Goal: Task Accomplishment & Management: Use online tool/utility

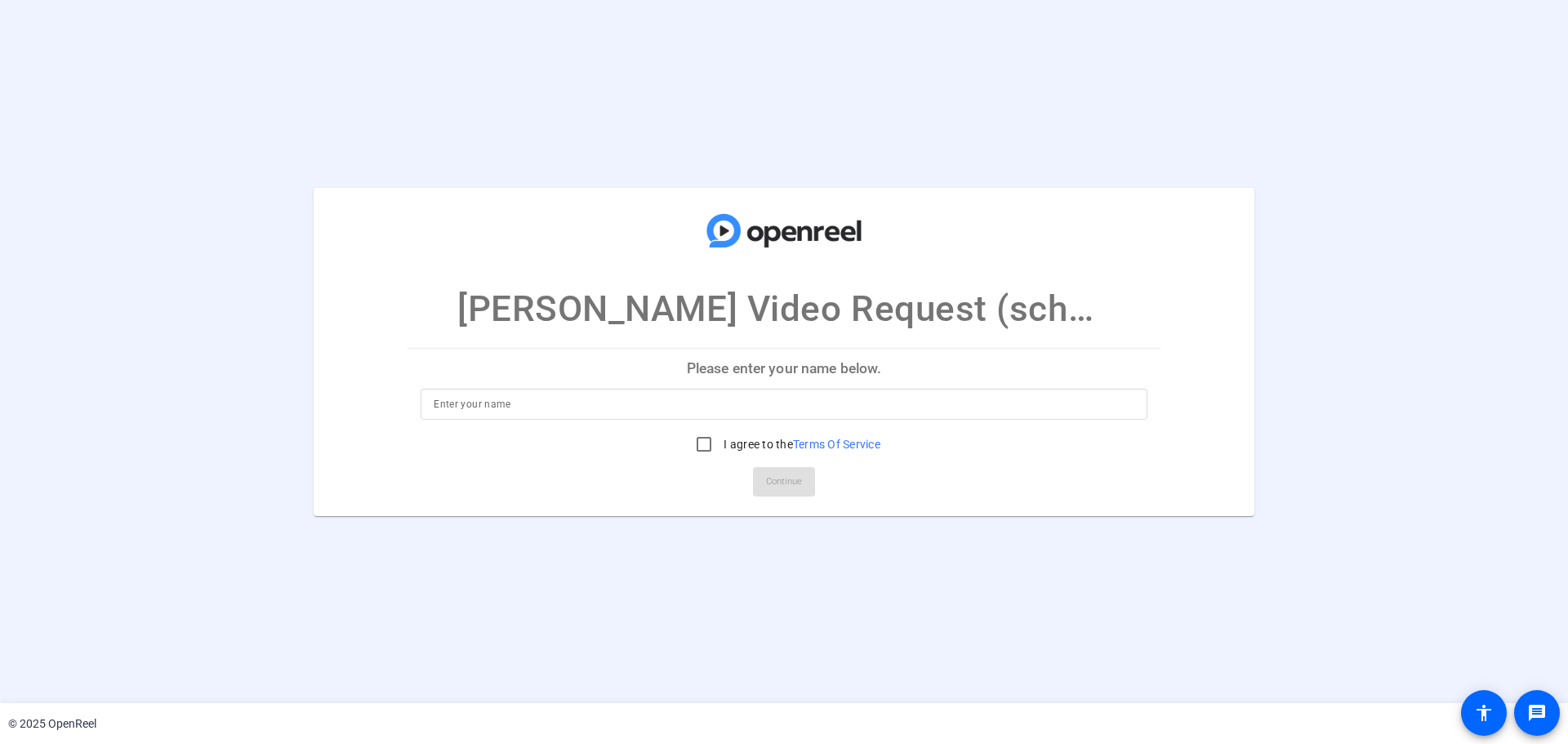
click at [808, 386] on p "Please enter your name below." at bounding box center [784, 368] width 753 height 39
click at [810, 397] on input at bounding box center [784, 404] width 701 height 19
type input "[PERSON_NAME] Roots"
click at [714, 444] on input "I agree to the Terms Of Service" at bounding box center [704, 444] width 33 height 33
checkbox input "true"
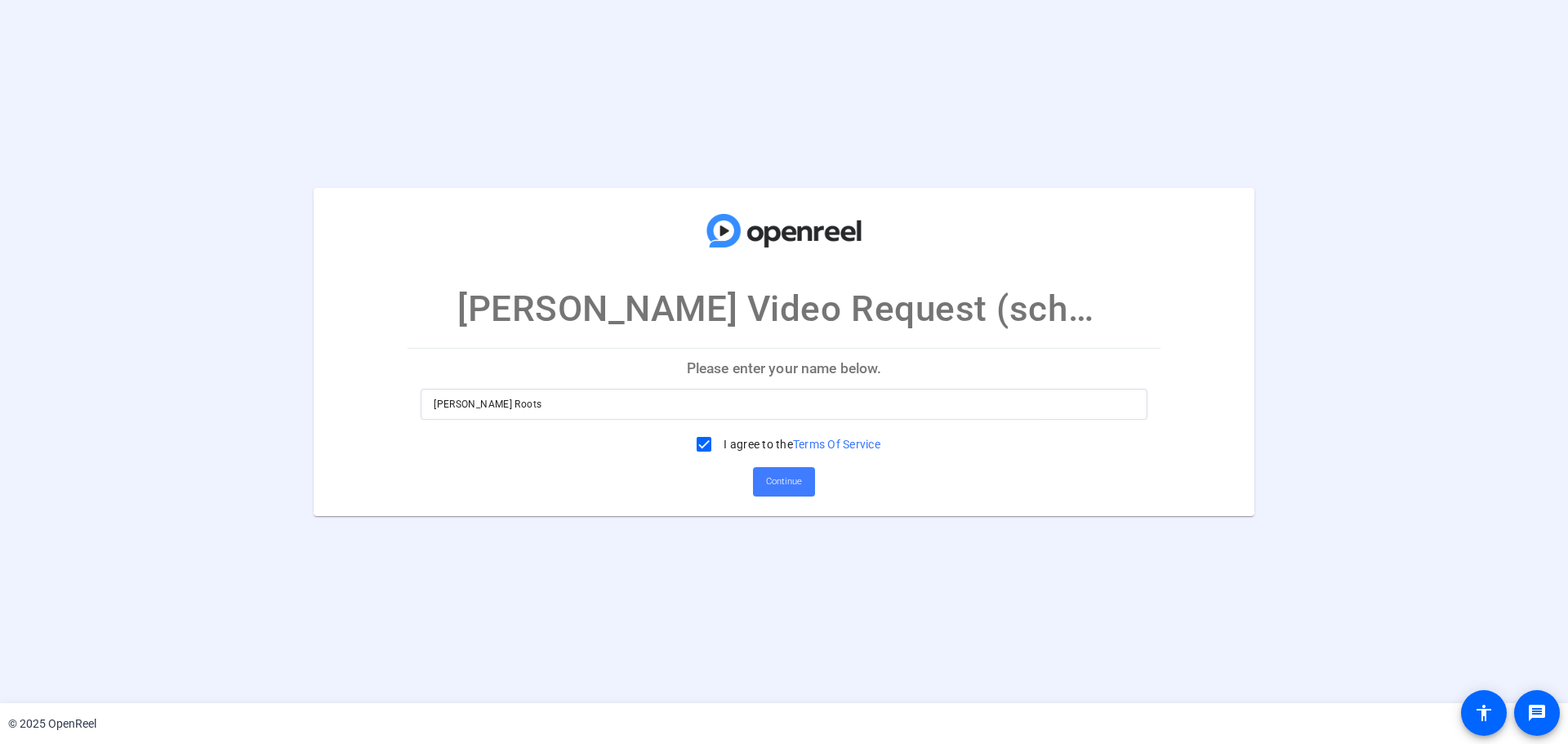
click at [792, 481] on span "Continue" at bounding box center [784, 482] width 36 height 25
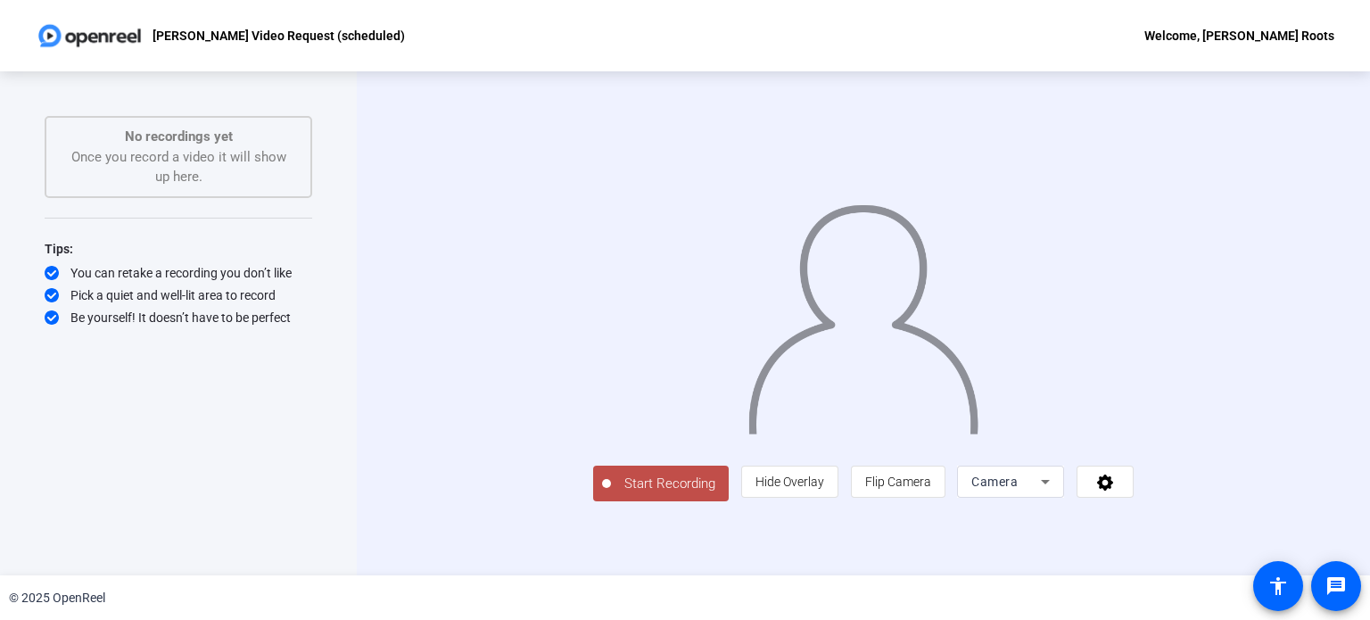
scroll to position [30, 0]
click at [1133, 503] on span at bounding box center [1104, 481] width 55 height 43
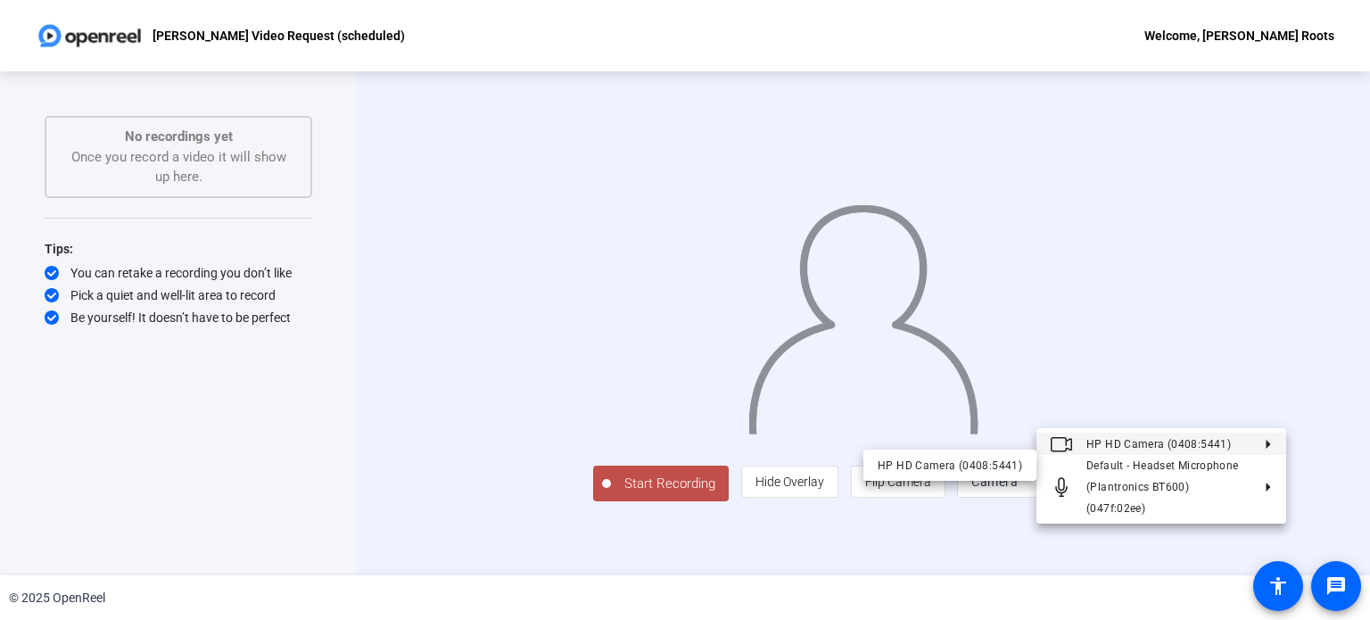
click at [1322, 265] on div at bounding box center [685, 310] width 1370 height 620
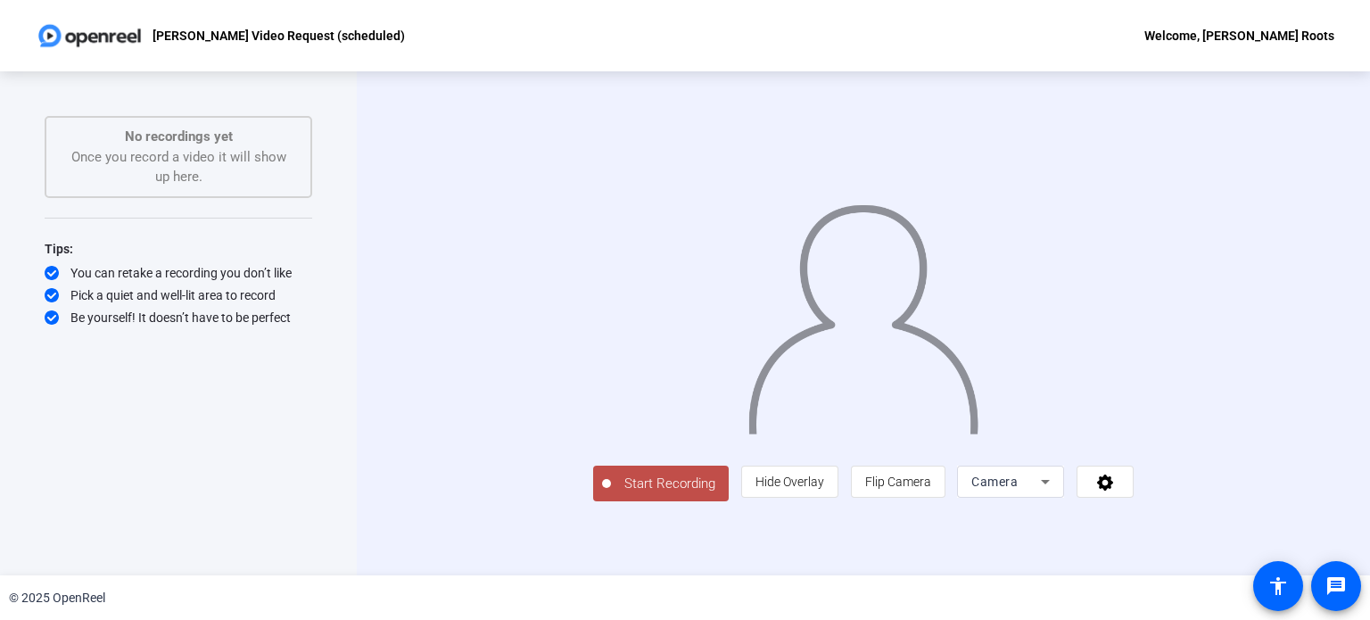
click at [593, 502] on div "Start Recording person Hide Overlay flip Flip Camera Camera" at bounding box center [863, 323] width 540 height 357
click at [611, 494] on span "Start Recording" at bounding box center [670, 484] width 118 height 21
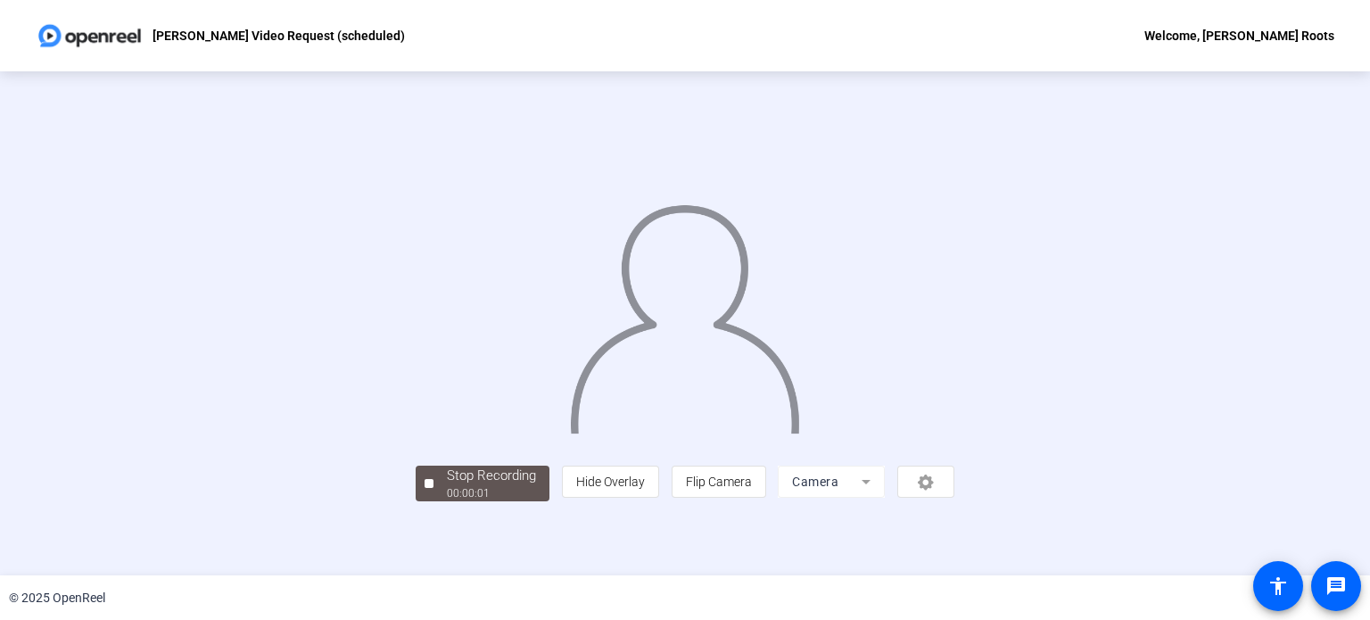
scroll to position [69, 0]
click at [433, 502] on span "Stop Recording 00:00:10" at bounding box center [491, 484] width 116 height 37
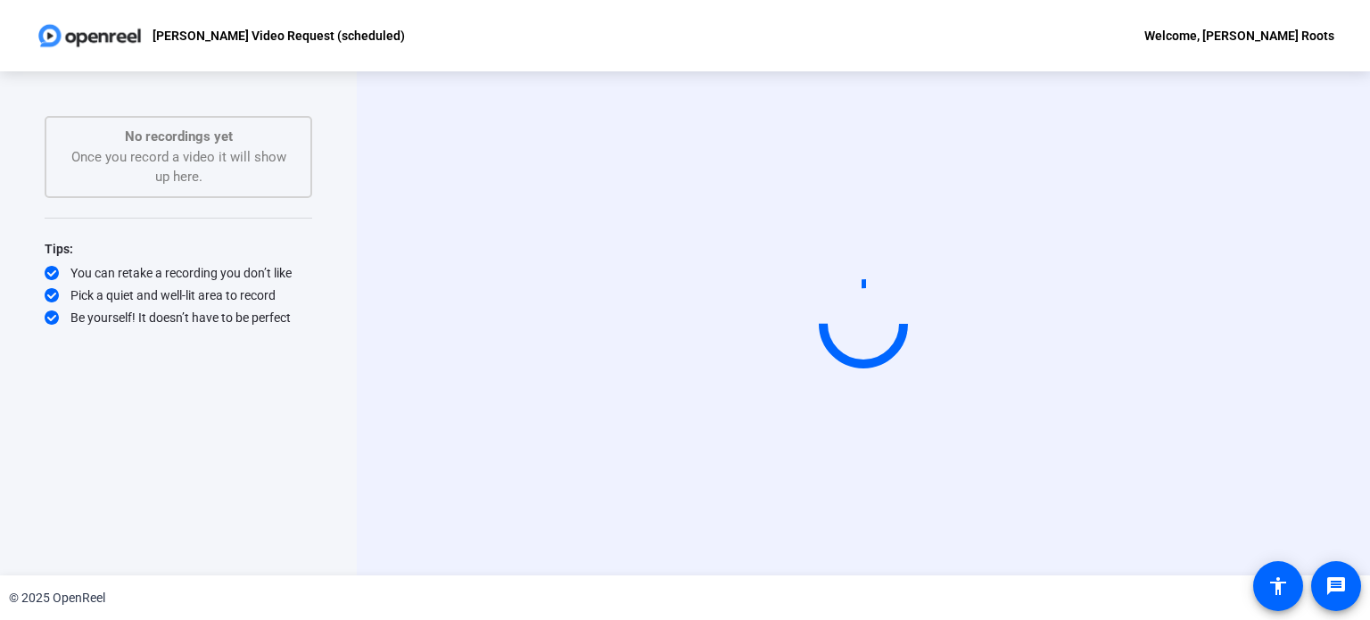
scroll to position [0, 0]
click at [875, 313] on circle at bounding box center [863, 323] width 87 height 87
click at [869, 330] on circle at bounding box center [863, 323] width 87 height 87
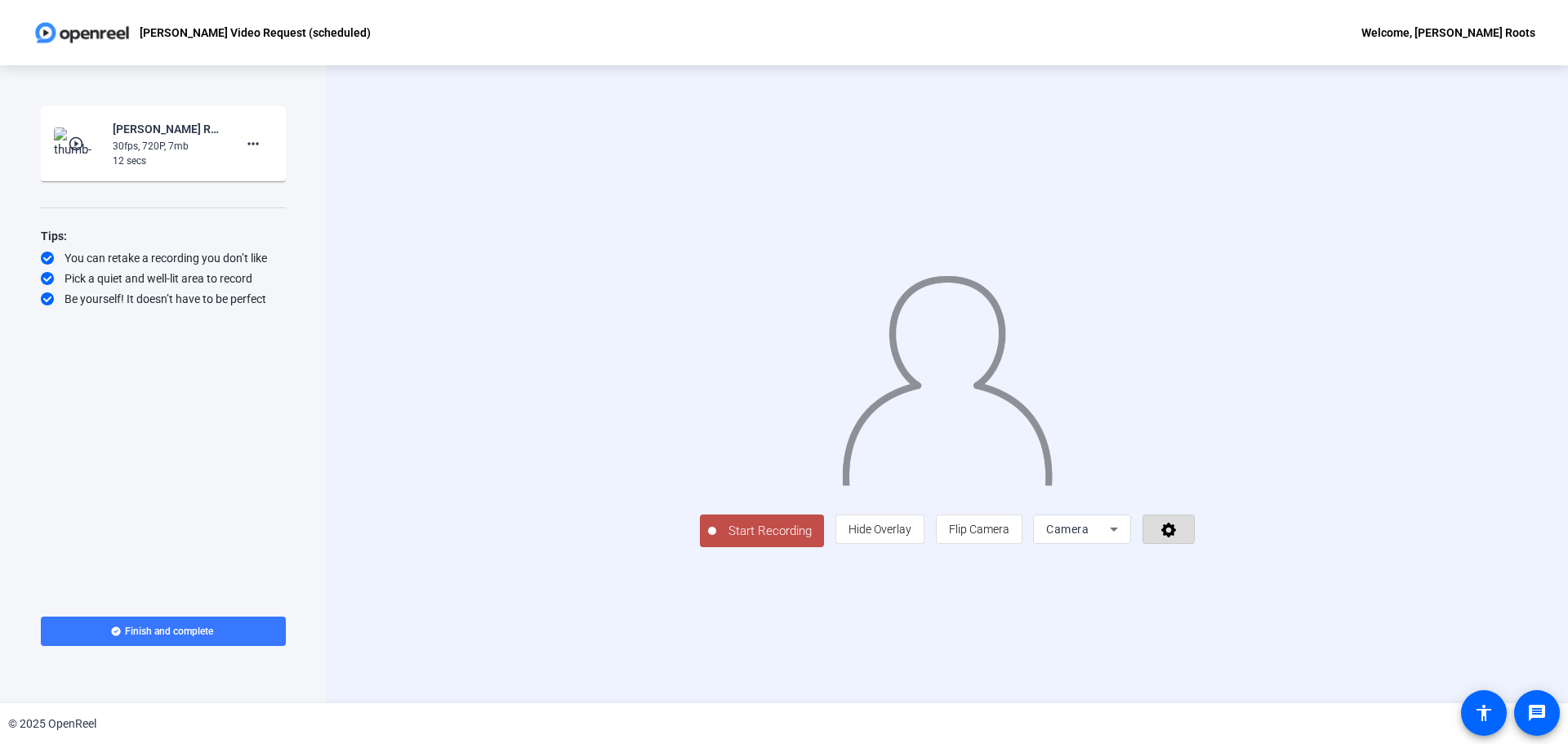
click at [1194, 549] on span at bounding box center [1169, 530] width 50 height 39
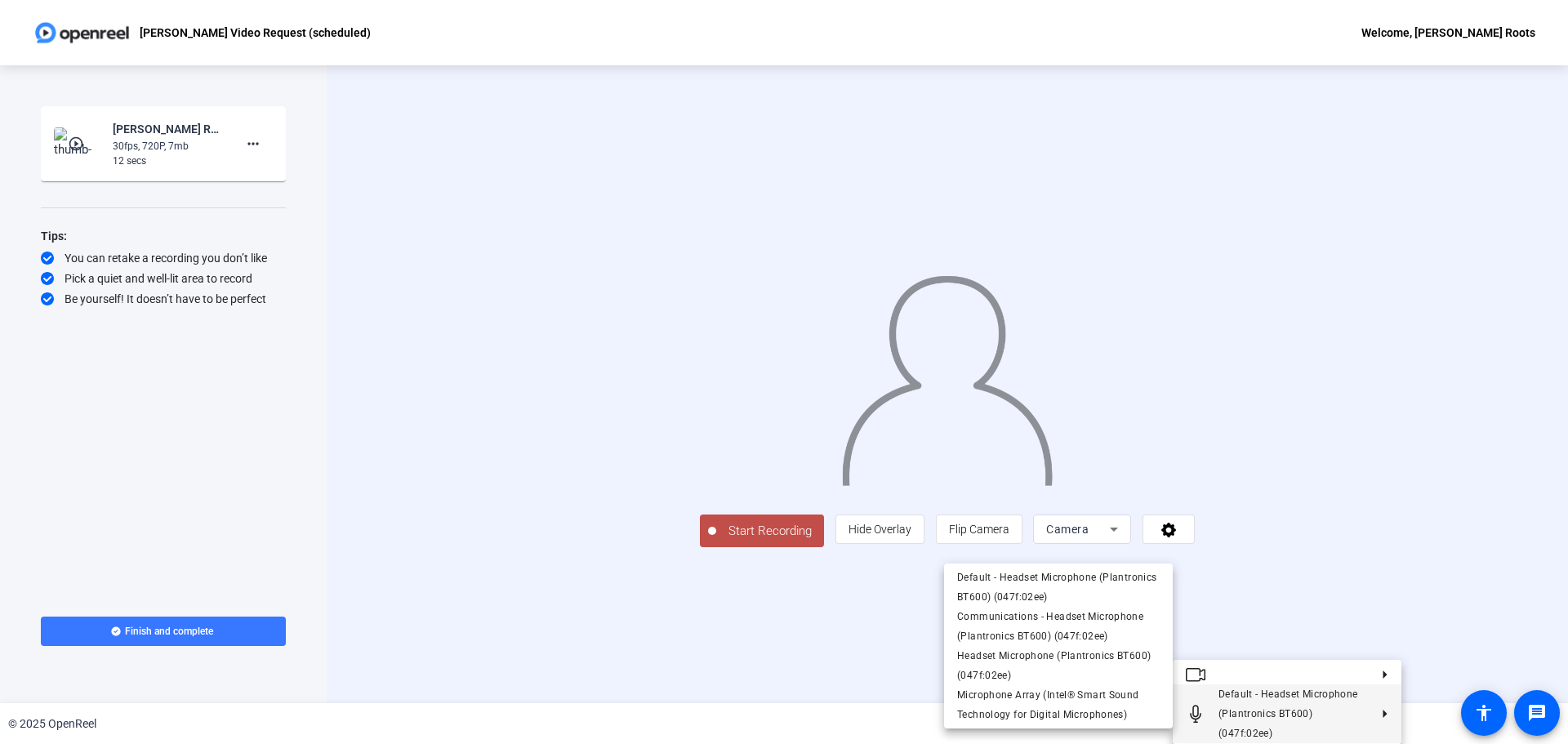
click at [1455, 580] on div at bounding box center [784, 372] width 1568 height 744
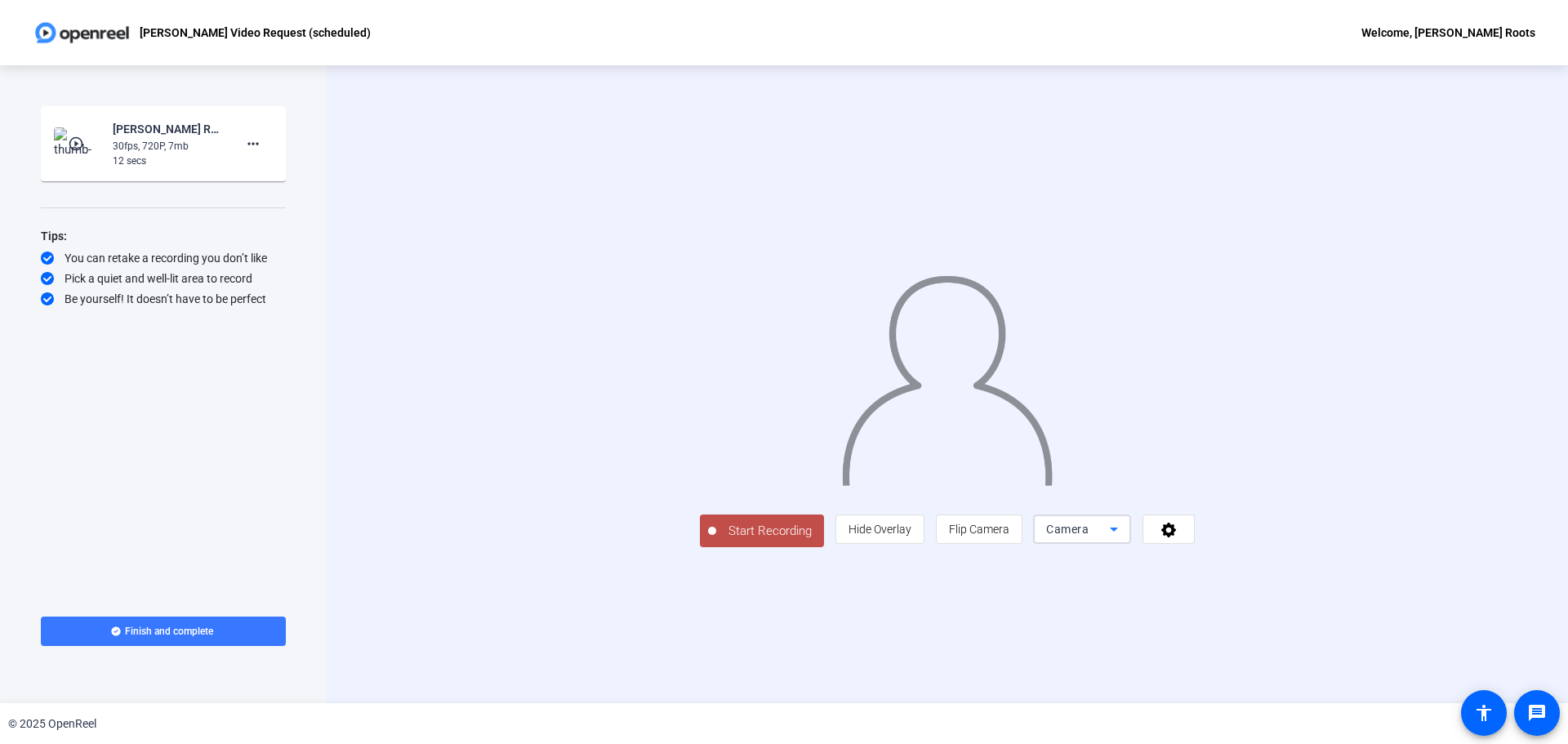
click at [1124, 540] on icon at bounding box center [1114, 529] width 19 height 19
click at [1367, 640] on div at bounding box center [784, 372] width 1568 height 744
click at [1179, 538] on icon at bounding box center [1169, 530] width 19 height 16
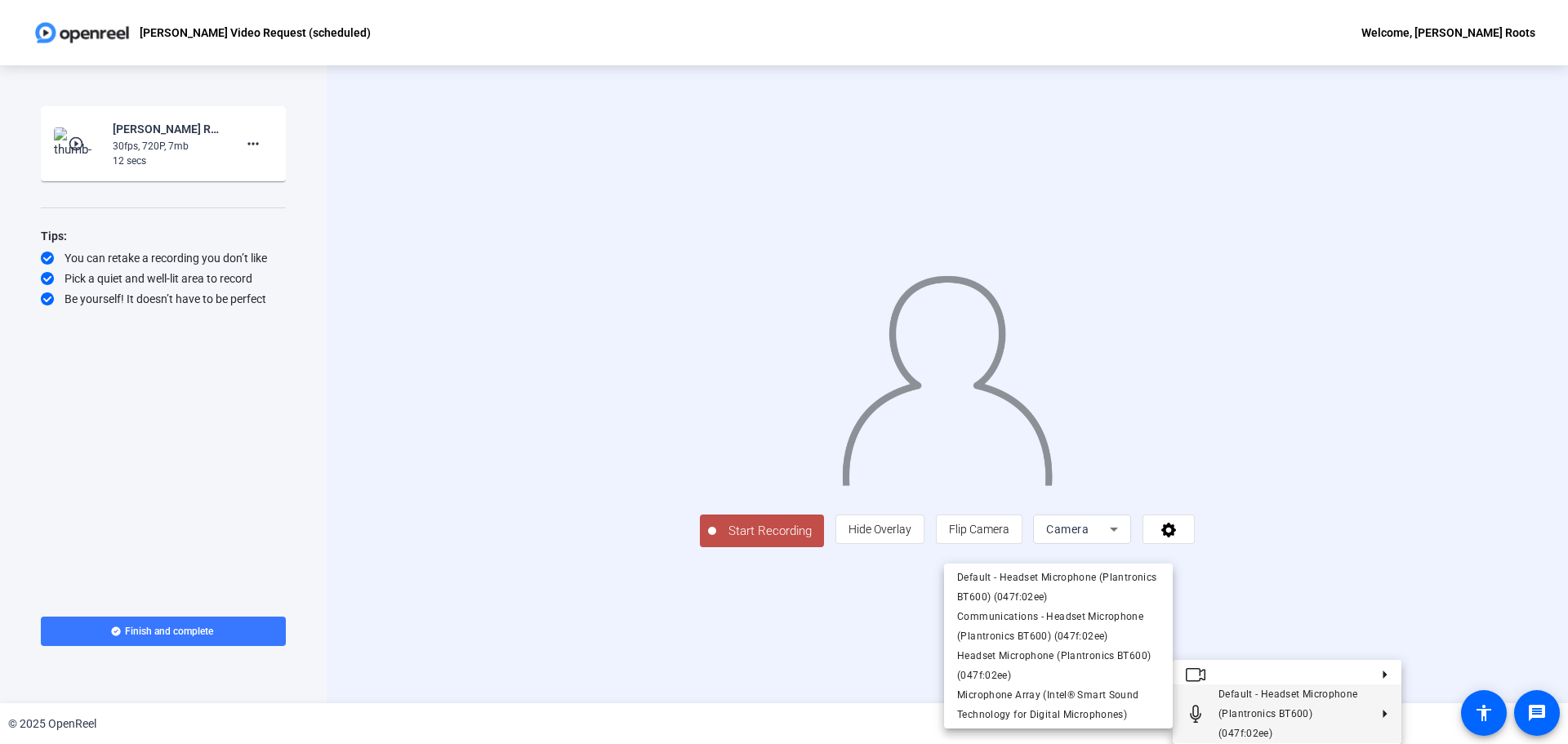
click at [1458, 443] on div at bounding box center [784, 372] width 1568 height 744
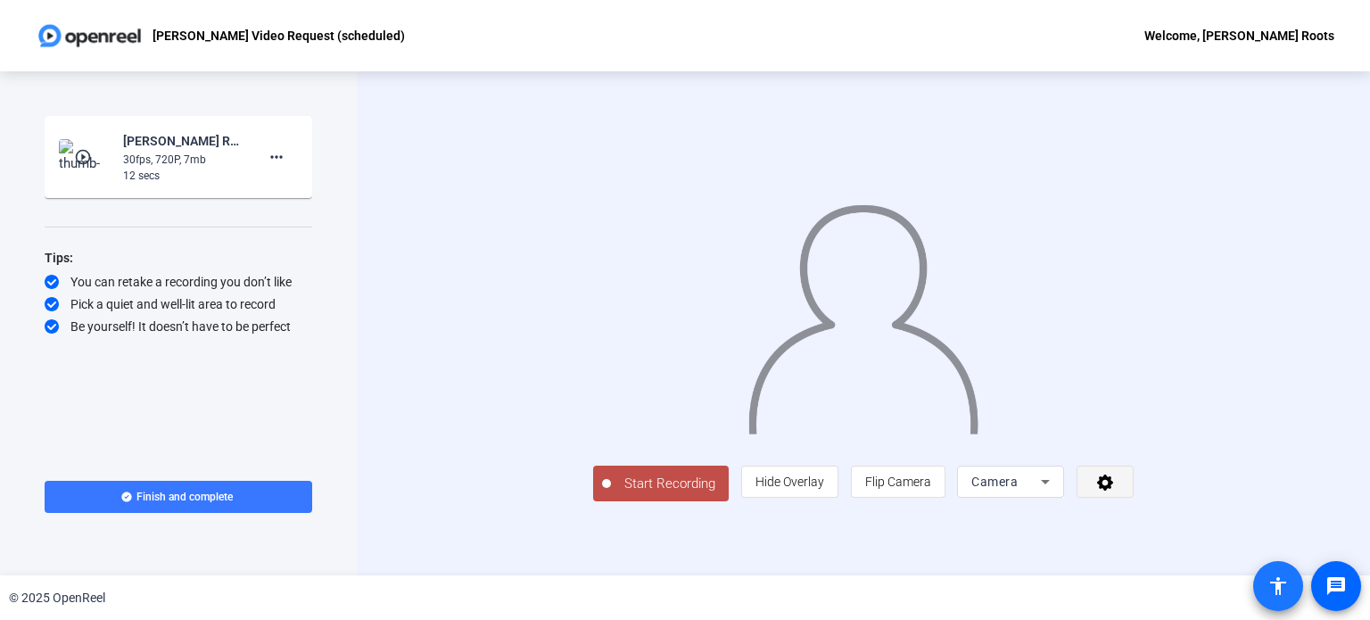
click at [1253, 560] on openreel-root "[PERSON_NAME] Video Request (scheduled) Welcome, [PERSON_NAME] Roots Start Reco…" at bounding box center [685, 310] width 1370 height 620
click at [1133, 503] on span at bounding box center [1104, 481] width 55 height 43
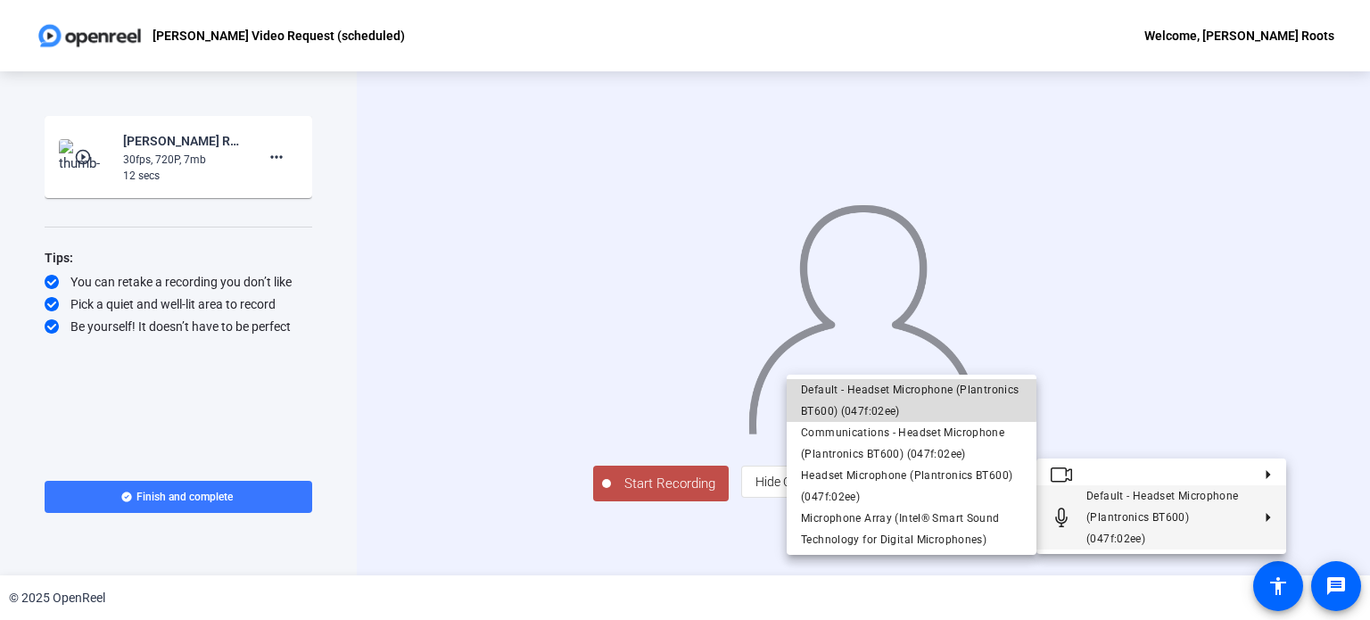
click at [845, 396] on span "Default - Headset Microphone (Plantronics BT600) (047f:02ee)" at bounding box center [911, 400] width 221 height 43
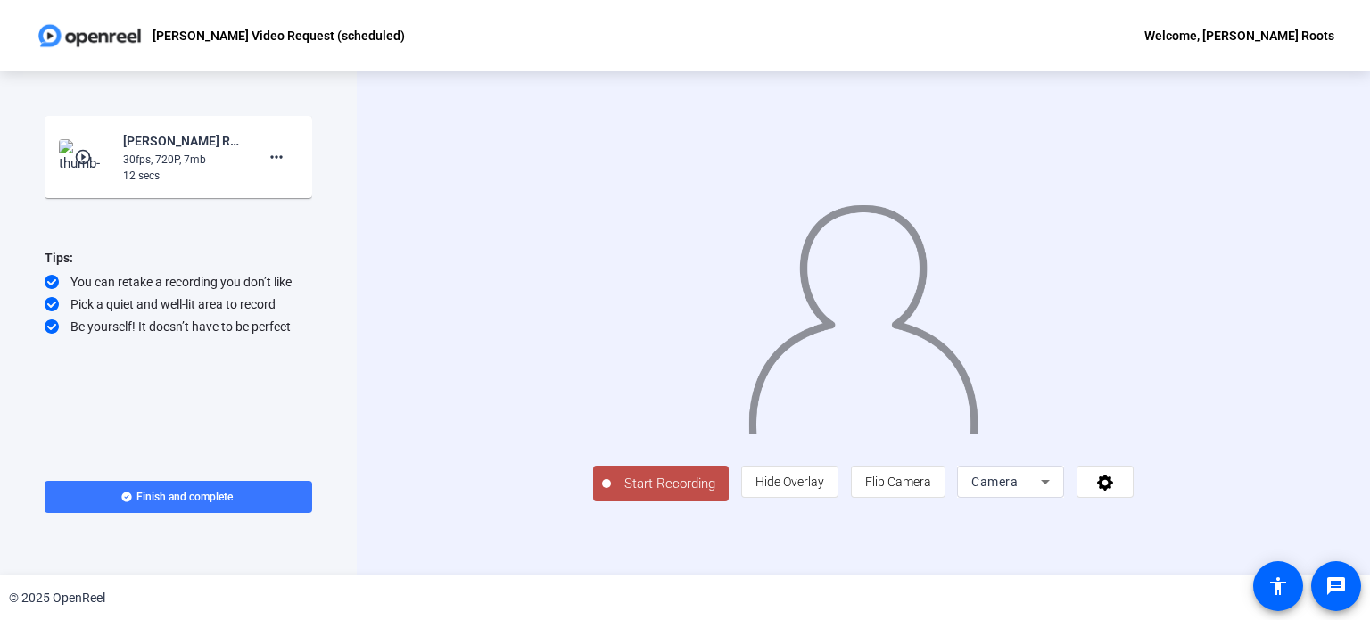
click at [593, 501] on button "Start Recording" at bounding box center [661, 484] width 136 height 36
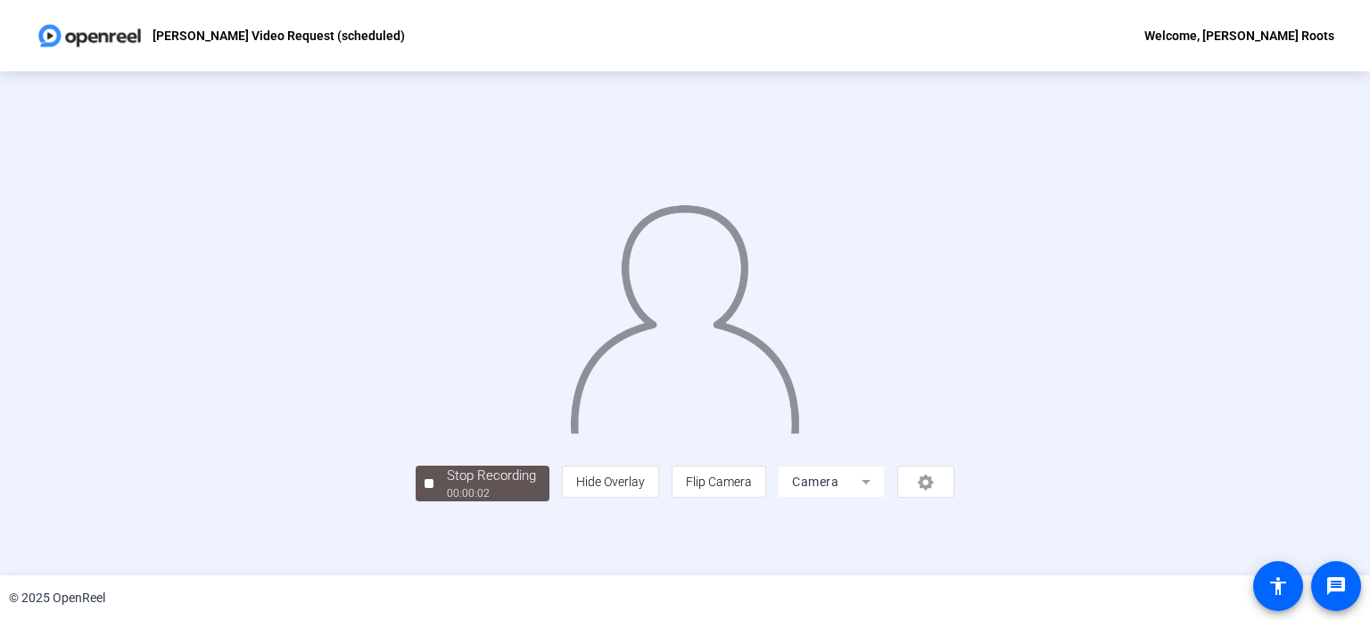
scroll to position [69, 0]
click at [447, 486] on div "Stop Recording" at bounding box center [491, 476] width 89 height 21
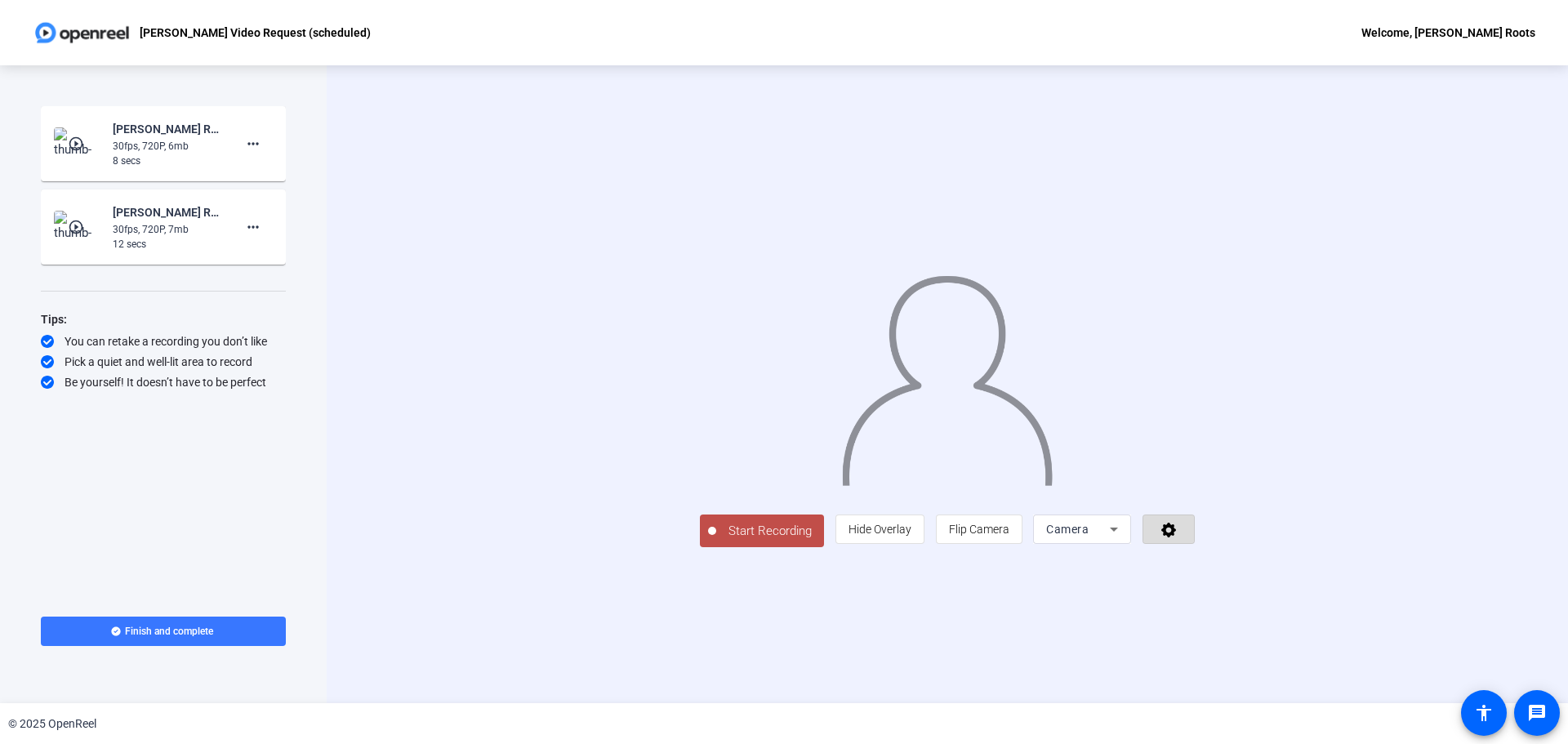
click at [1194, 549] on span at bounding box center [1169, 530] width 50 height 39
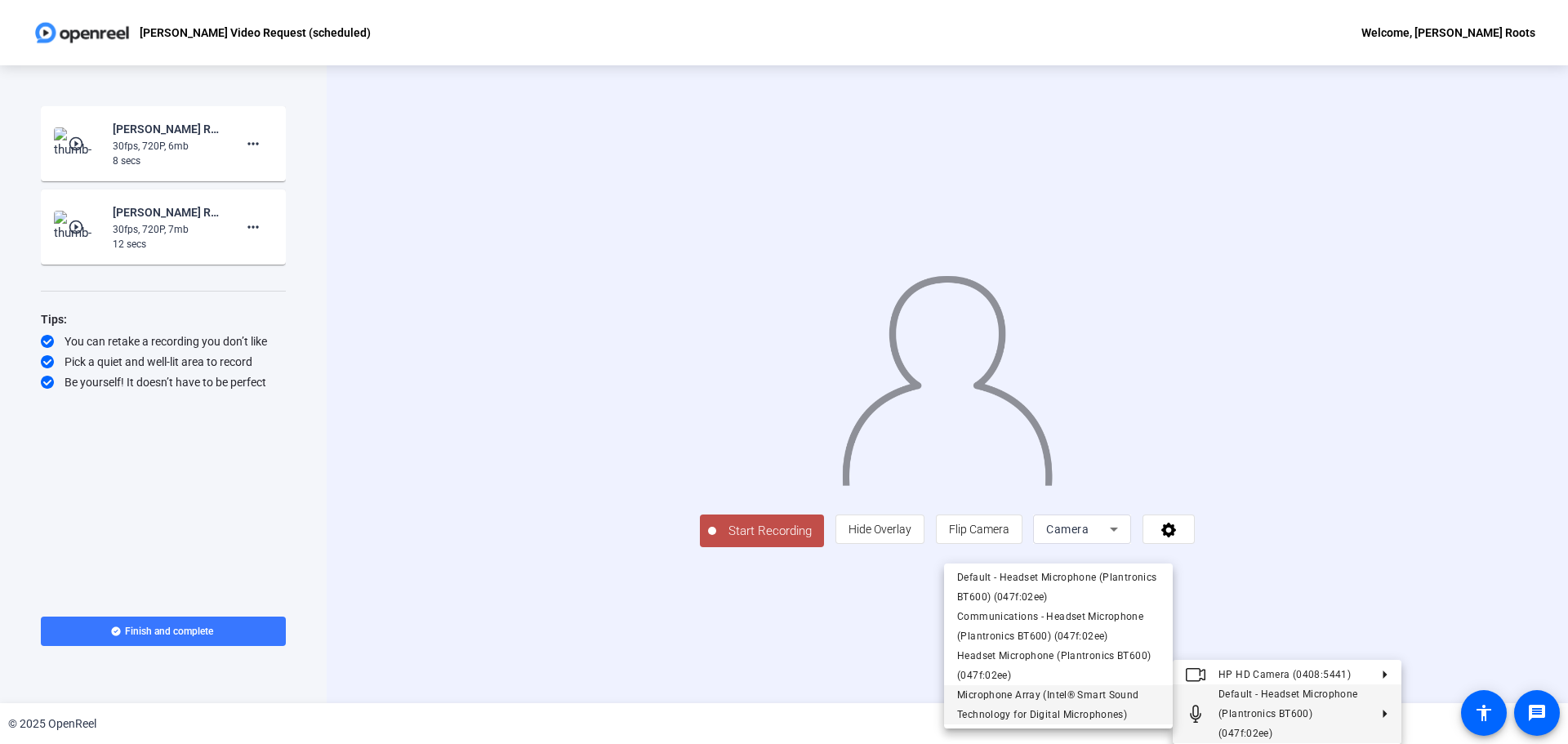
click at [1081, 697] on span "Microphone Array (Intel® Smart Sound Technology for Digital Microphones)" at bounding box center [1048, 706] width 182 height 31
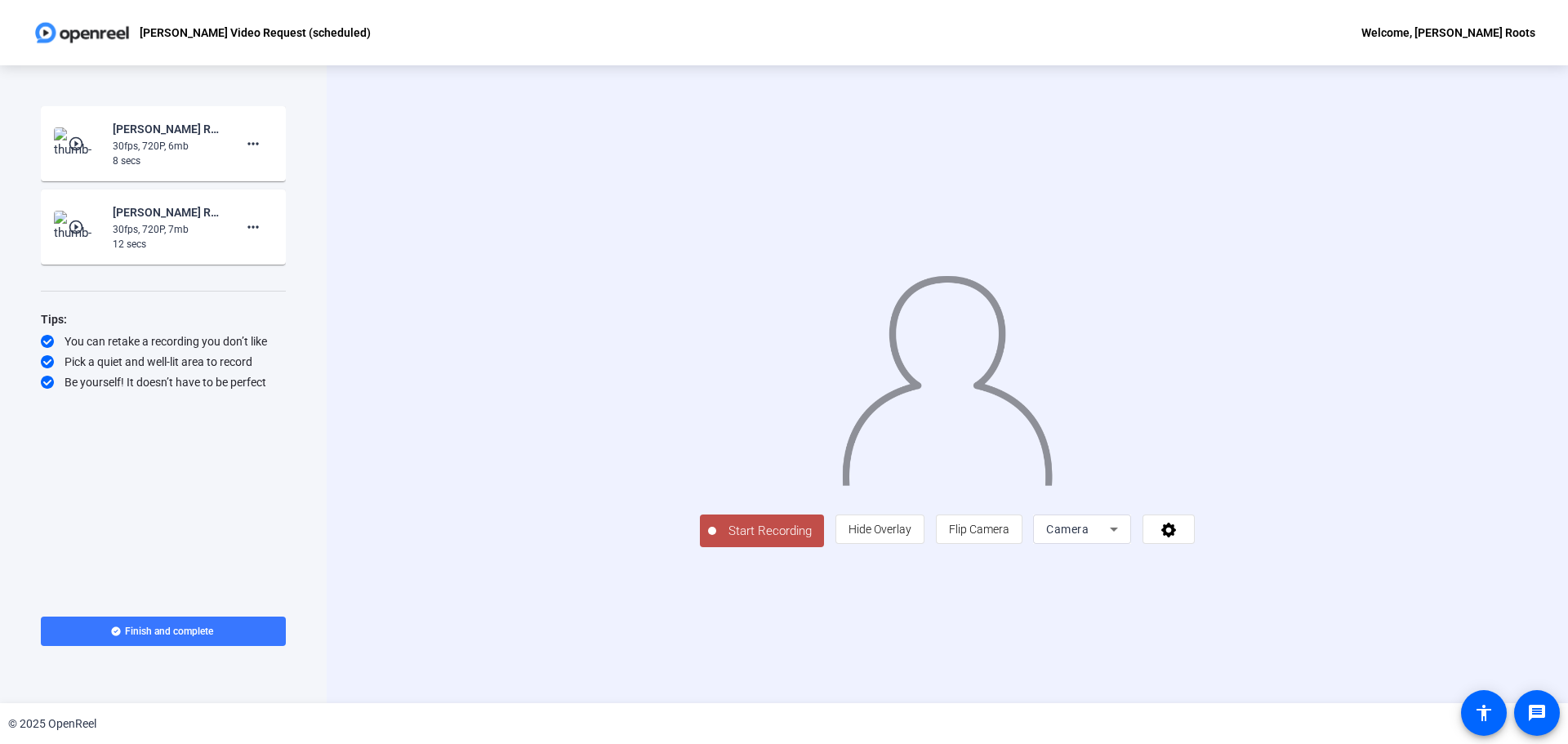
click at [716, 541] on span "Start Recording" at bounding box center [770, 531] width 108 height 19
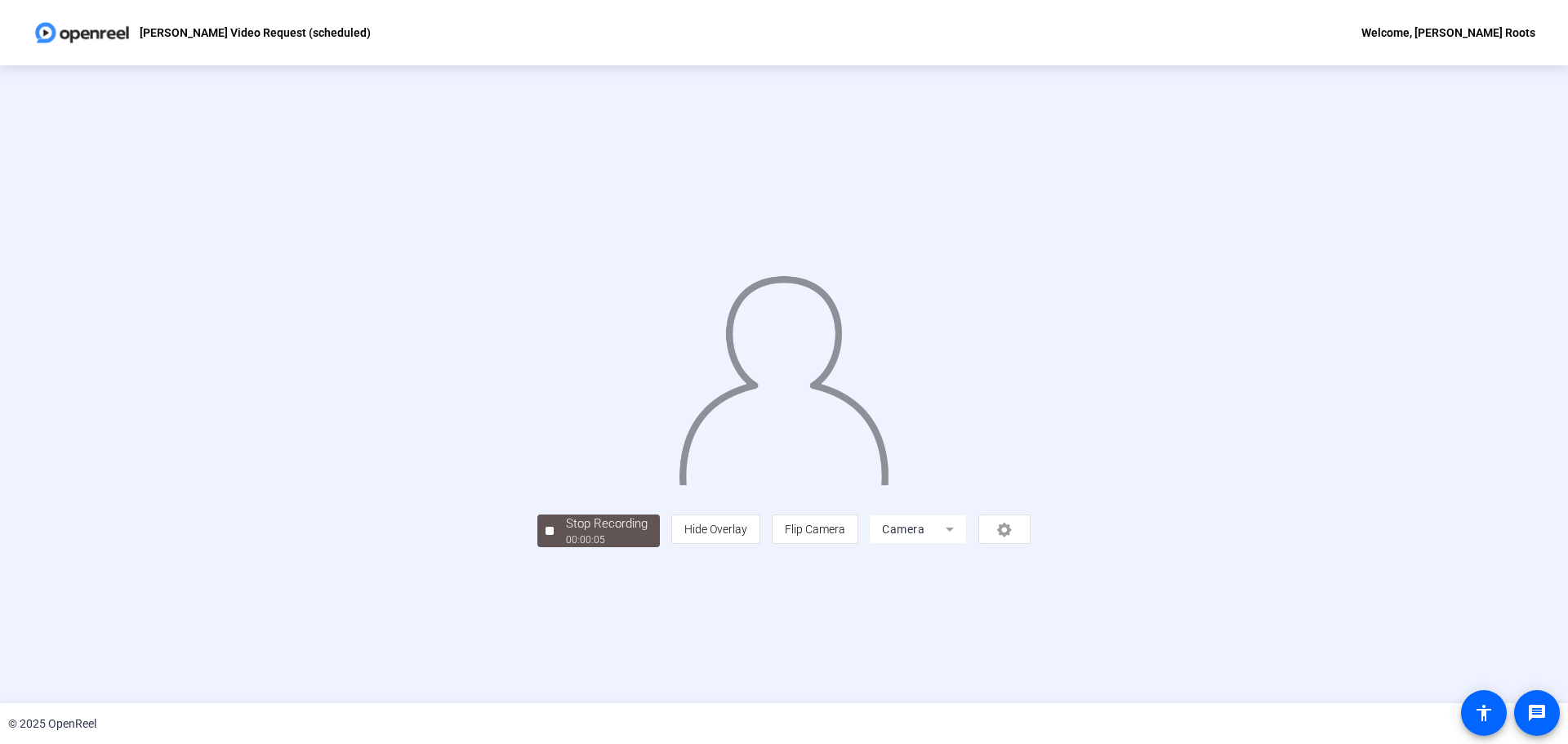
click at [318, 548] on div "Stop Recording 00:00:05 person Hide Overlay flip Flip Camera Camera" at bounding box center [784, 385] width 1334 height 326
click at [554, 548] on span "Stop Recording 00:00:06" at bounding box center [607, 531] width 106 height 34
